Goal: Information Seeking & Learning: Learn about a topic

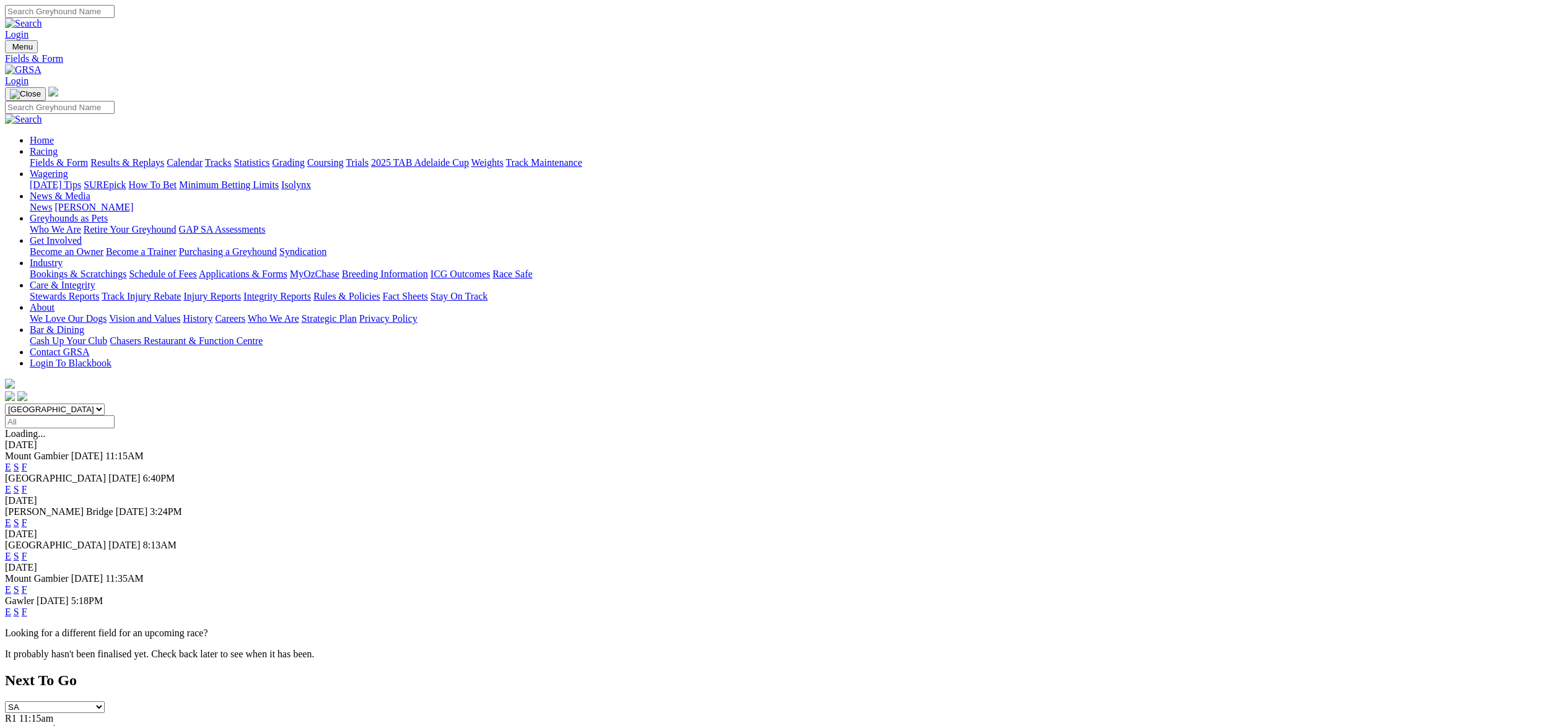
scroll to position [142, 0]
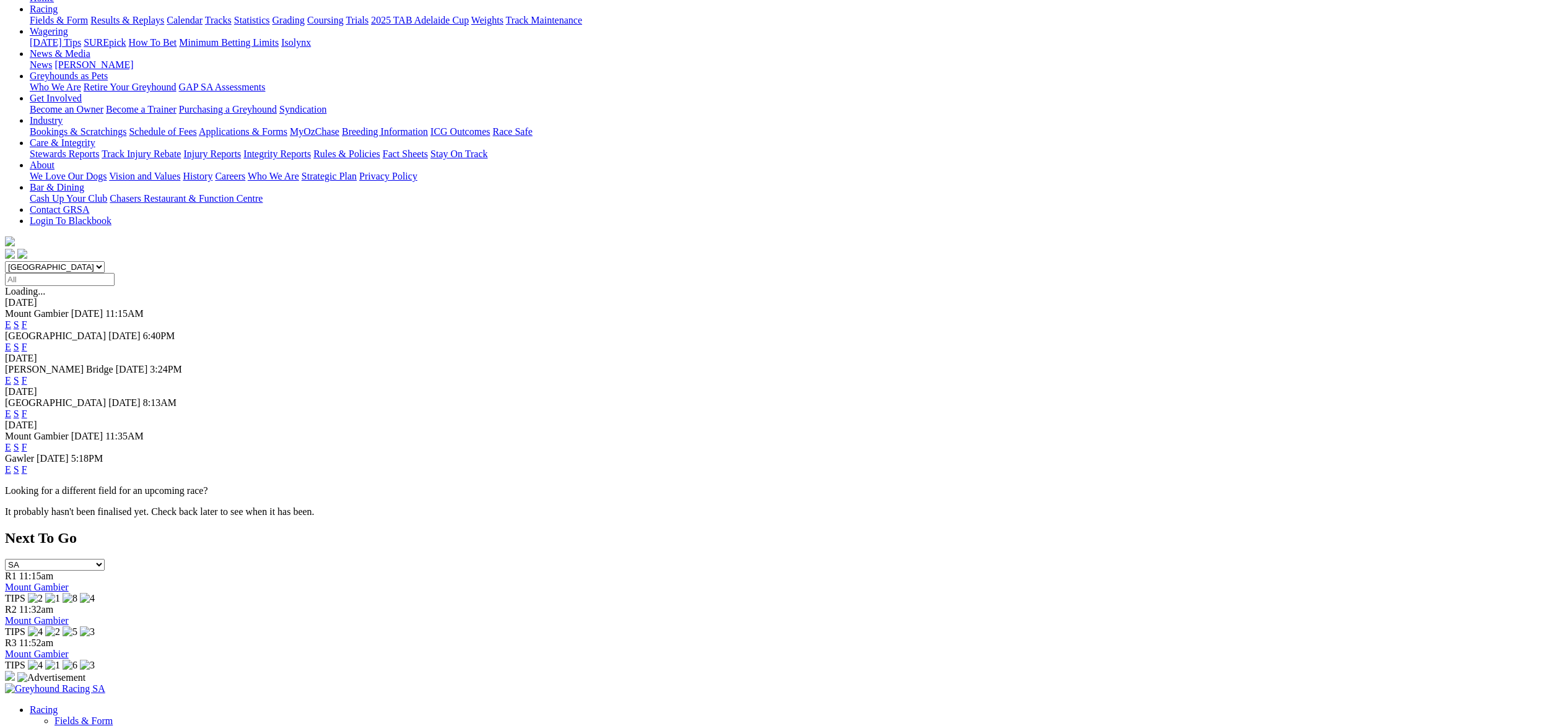
click at [105, 262] on select "South Australia New South Wales Northern Territory Queensland Tasmania Victoria…" at bounding box center [55, 267] width 100 height 11
select select "QLD"
click at [105, 262] on select "South Australia New South Wales Northern Territory Queensland Tasmania Victoria…" at bounding box center [55, 267] width 100 height 11
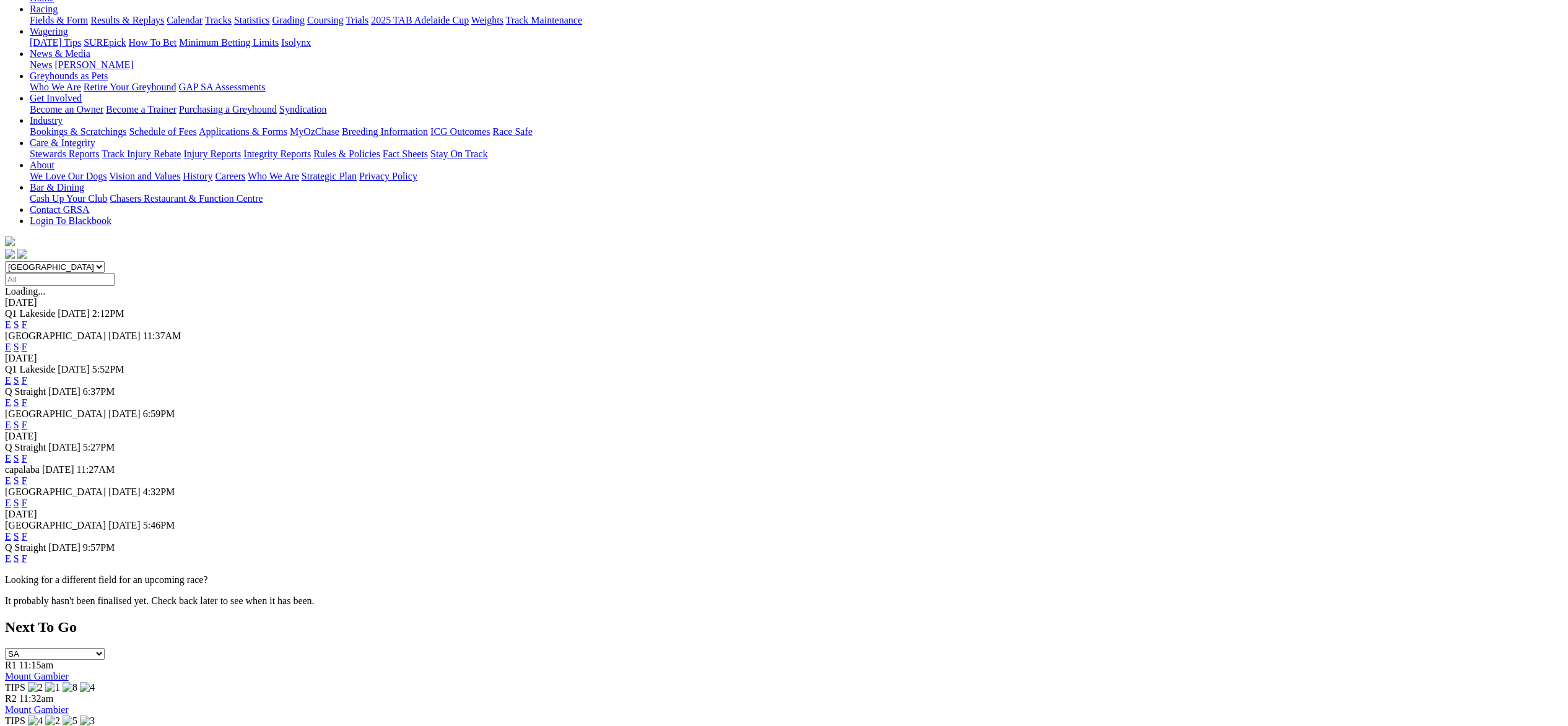
click at [27, 376] on link "F" at bounding box center [24, 381] width 5 height 11
click at [27, 398] on link "F" at bounding box center [24, 403] width 5 height 11
click at [27, 420] on link "F" at bounding box center [24, 425] width 5 height 11
